Goal: Submit feedback/report problem: Provide input to the site owners about the experience or issues

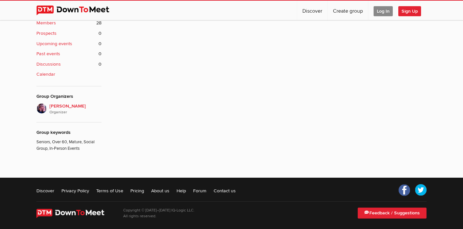
scroll to position [294, 0]
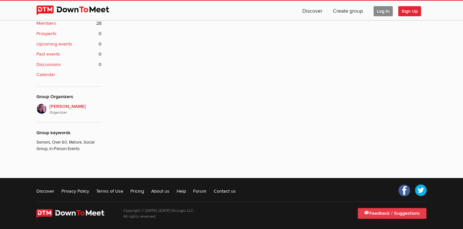
click at [375, 213] on link "Feedback / Suggestions" at bounding box center [392, 213] width 69 height 11
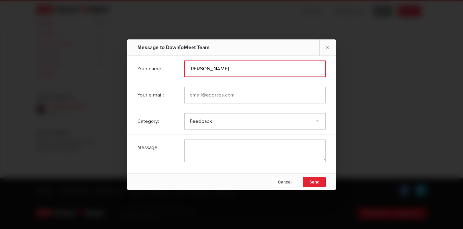
type input "[PERSON_NAME]"
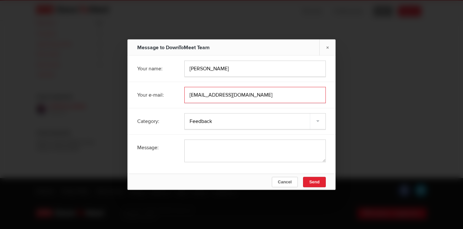
type input "[EMAIL_ADDRESS][DOMAIN_NAME]"
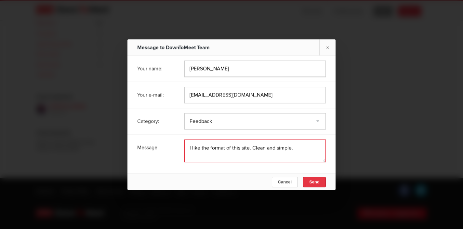
type textarea "I like the format of this site. Clean and simple."
click at [319, 182] on button "Send" at bounding box center [314, 182] width 23 height 10
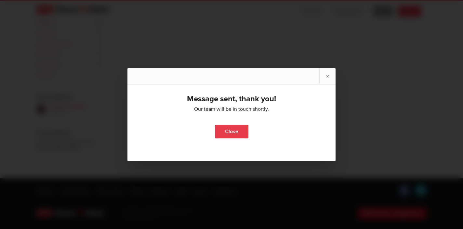
click at [241, 130] on link "Close" at bounding box center [232, 132] width 34 height 14
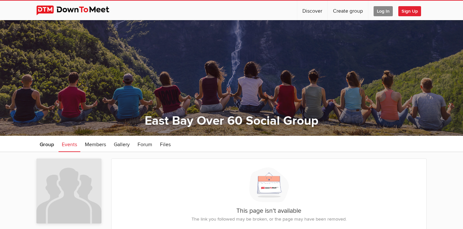
scroll to position [0, 0]
click at [125, 144] on span "Gallery" at bounding box center [122, 145] width 16 height 7
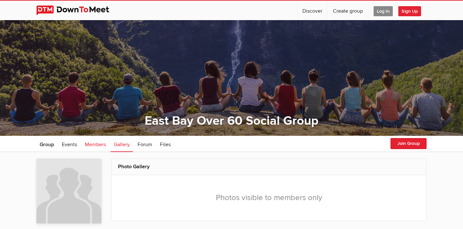
click at [90, 145] on span "Members" at bounding box center [95, 145] width 21 height 7
